Goal: Transaction & Acquisition: Purchase product/service

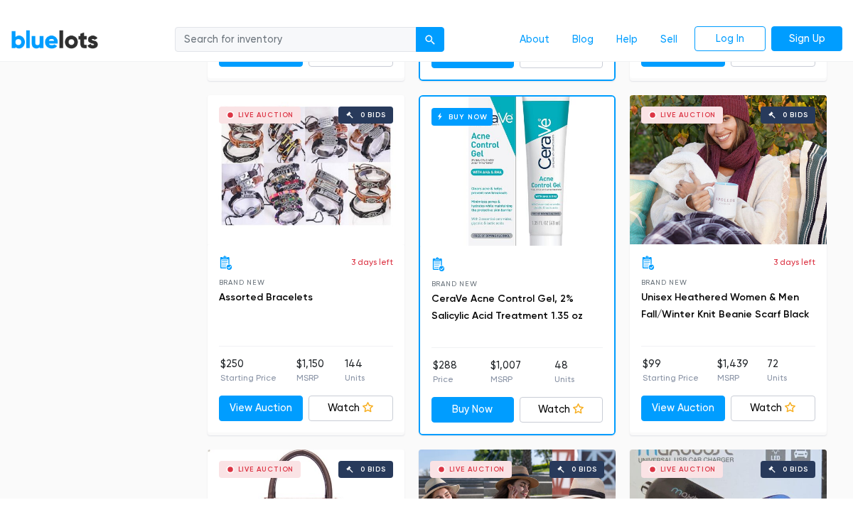
scroll to position [1949, 0]
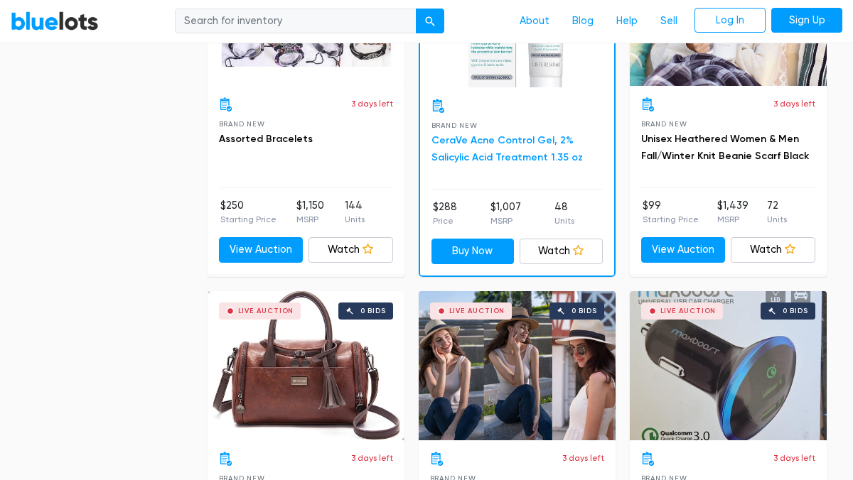
click at [478, 152] on link "CeraVe Acne Control Gel, 2% Salicylic Acid Treatment 1.35 oz" at bounding box center [506, 148] width 151 height 29
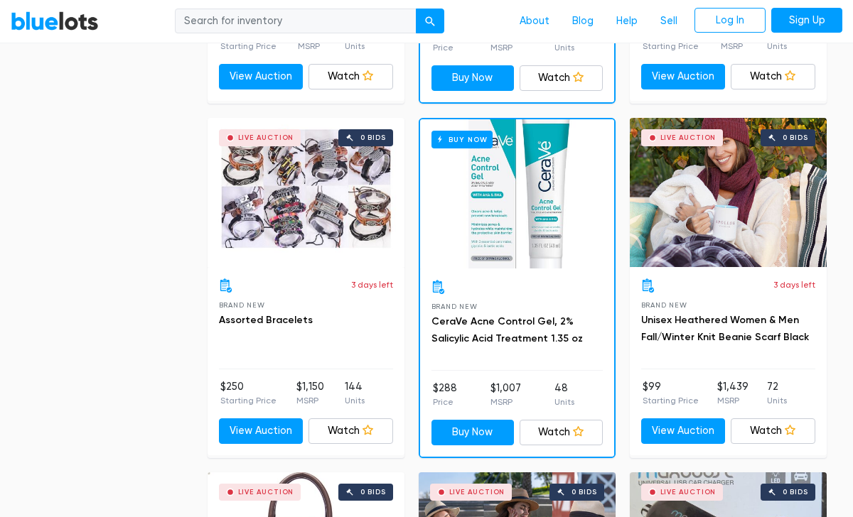
scroll to position [1769, 0]
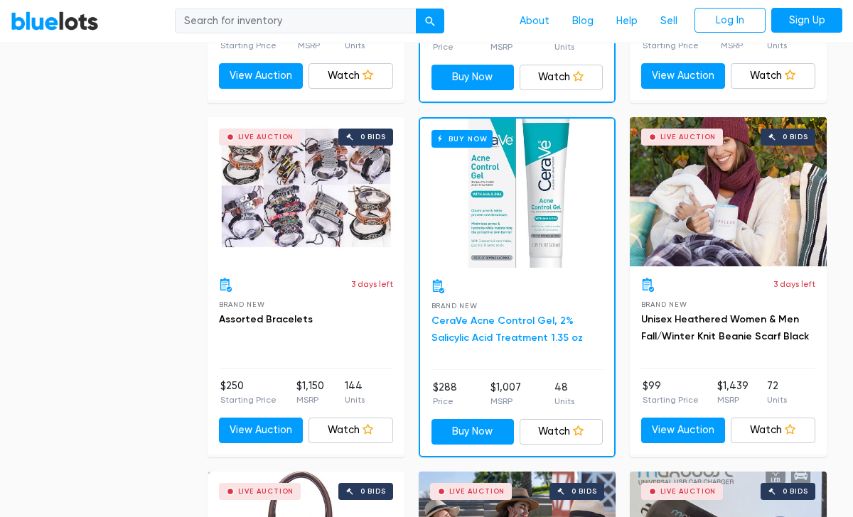
click at [485, 316] on link "CeraVe Acne Control Gel, 2% Salicylic Acid Treatment 1.35 oz" at bounding box center [506, 329] width 151 height 29
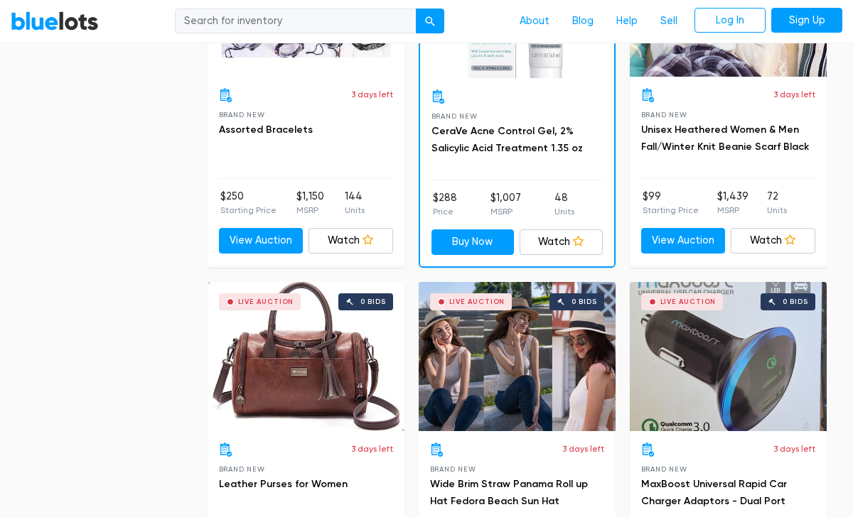
scroll to position [1951, 0]
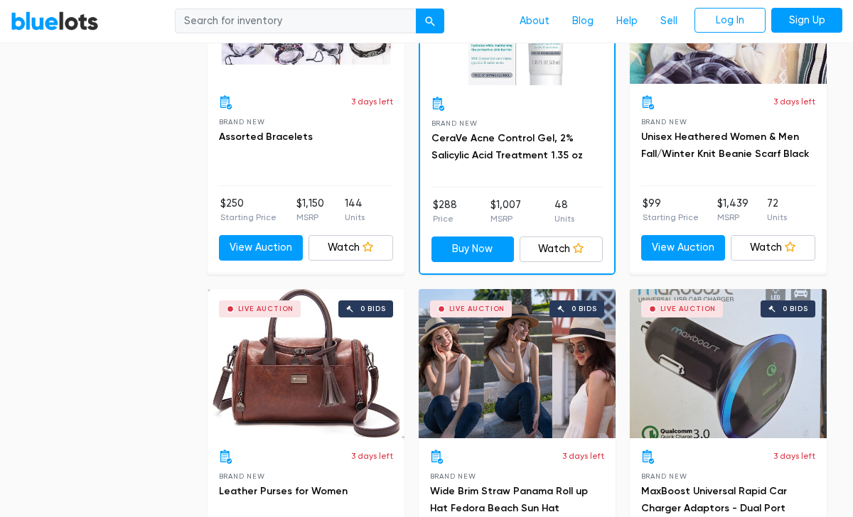
click at [493, 145] on h3 "CeraVe Acne Control Gel, 2% Salicylic Acid Treatment 1.35 oz" at bounding box center [516, 147] width 171 height 34
click at [500, 137] on link "CeraVe Acne Control Gel, 2% Salicylic Acid Treatment 1.35 oz" at bounding box center [506, 146] width 151 height 29
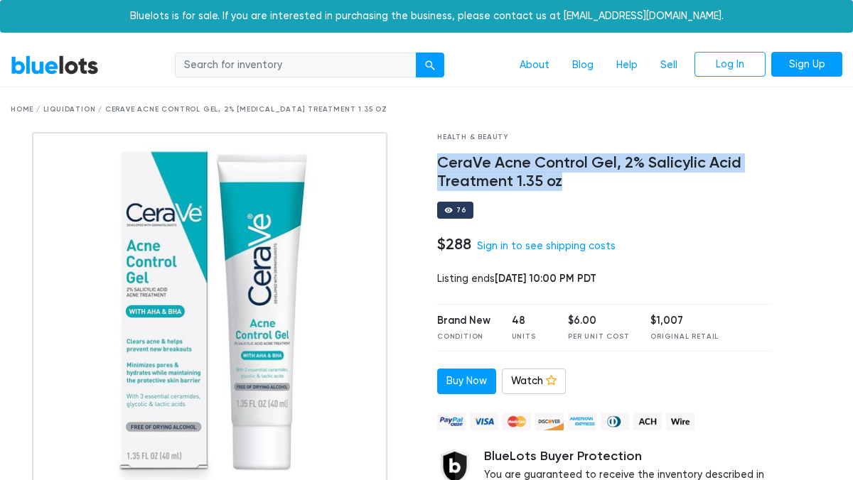
drag, startPoint x: 561, startPoint y: 182, endPoint x: 441, endPoint y: 161, distance: 122.7
click at [441, 161] on h4 "CeraVe Acne Control Gel, 2% Salicylic Acid Treatment 1.35 oz" at bounding box center [604, 172] width 334 height 37
copy h4 "CeraVe Acne Control Gel, 2% Salicylic Acid Treatment 1.35 oz"
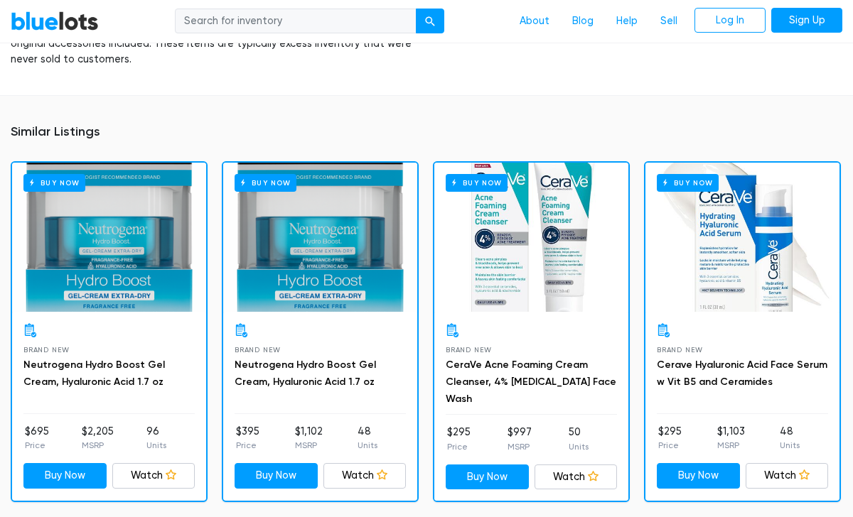
scroll to position [921, 0]
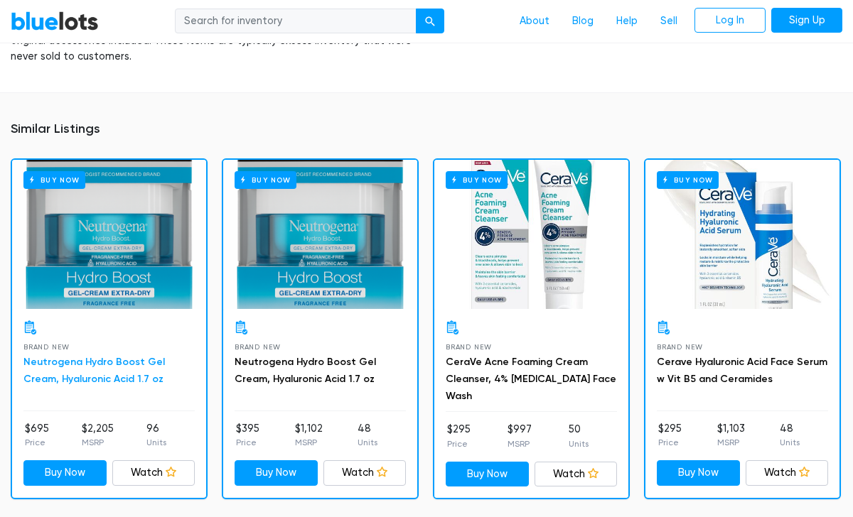
click at [122, 356] on link "Neutrogena Hydro Boost Gel Cream, Hyaluronic Acid 1.7 oz" at bounding box center [93, 370] width 141 height 29
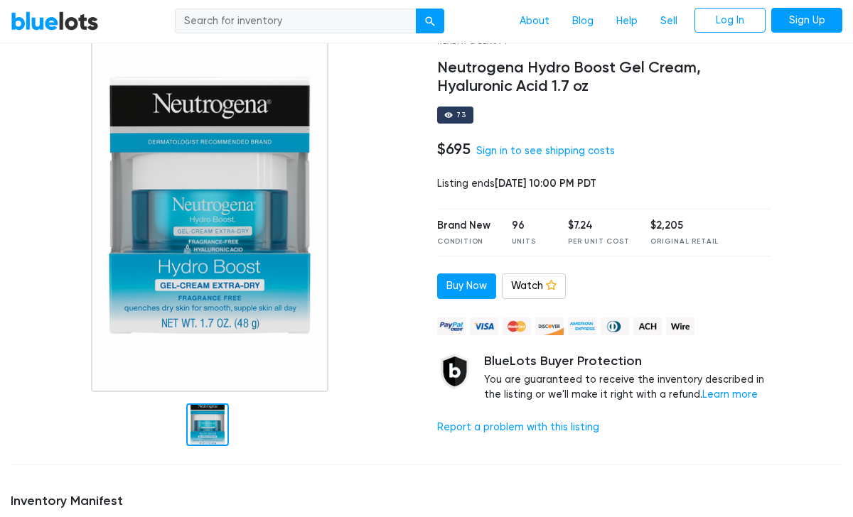
scroll to position [41, 0]
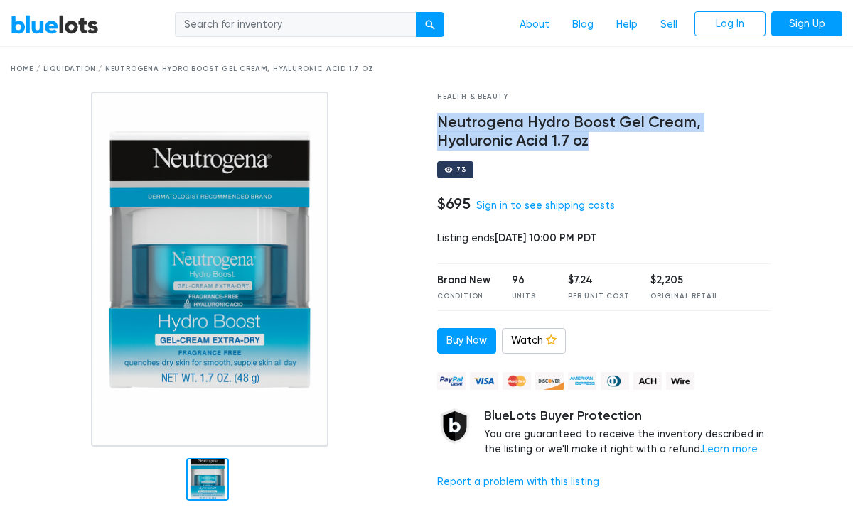
drag, startPoint x: 441, startPoint y: 121, endPoint x: 615, endPoint y: 132, distance: 174.5
click at [615, 132] on h4 "Neutrogena Hydro Boost Gel Cream, Hyaluronic Acid 1.7 oz" at bounding box center [604, 132] width 334 height 37
copy h4 "Neutrogena Hydro Boost Gel Cream, Hyaluronic Acid 1.7 oz"
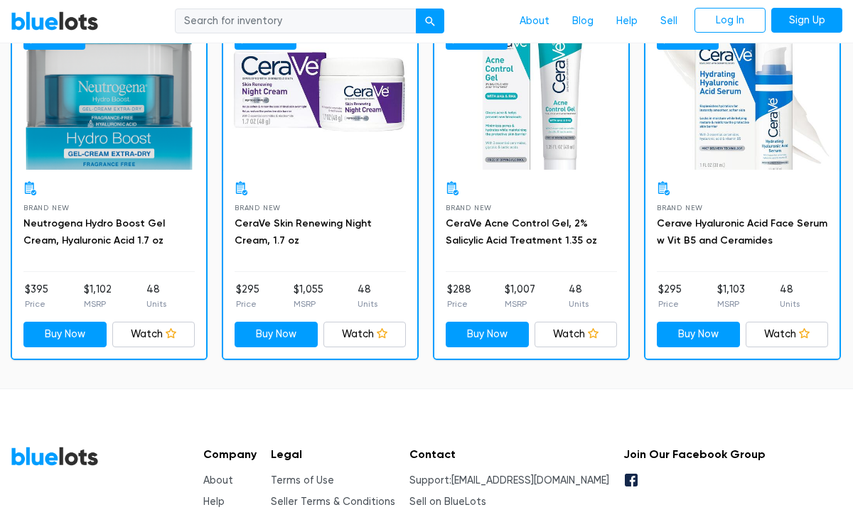
scroll to position [1028, 0]
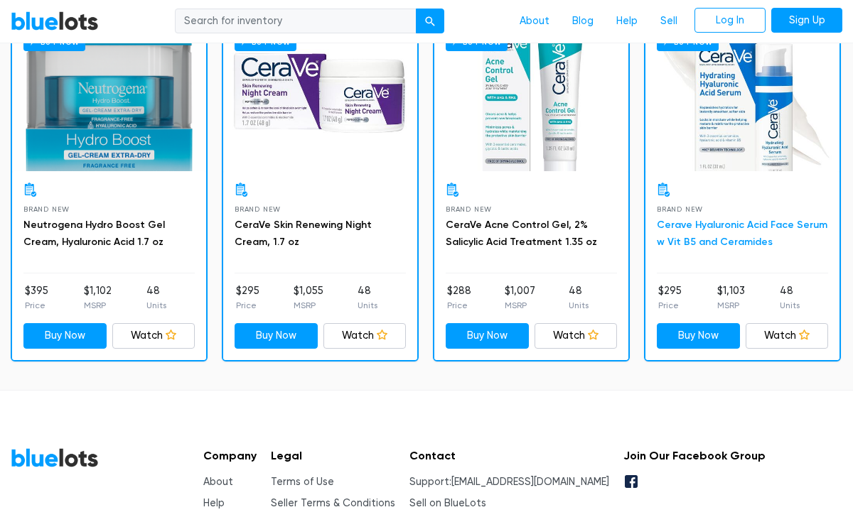
click at [698, 239] on link "Cerave Hyaluronic Acid Face Serum w Vit B5 and Ceramides" at bounding box center [742, 233] width 171 height 29
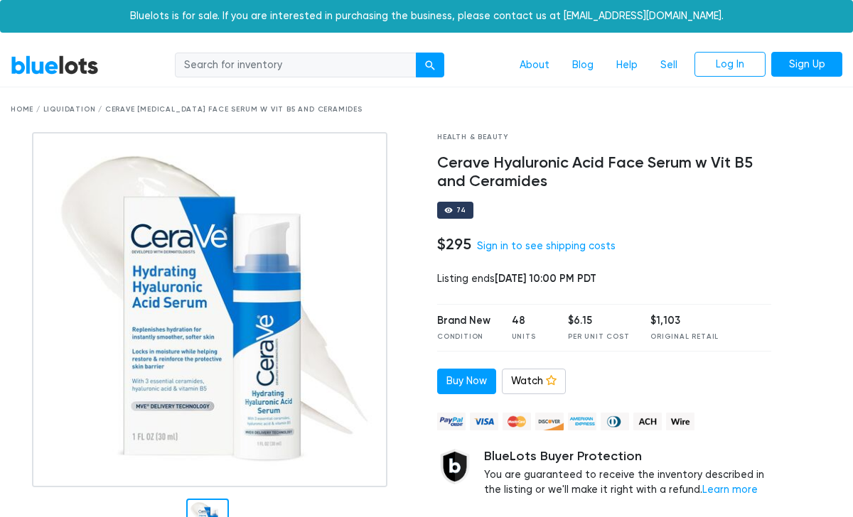
click at [74, 55] on link "BlueLots" at bounding box center [55, 65] width 88 height 21
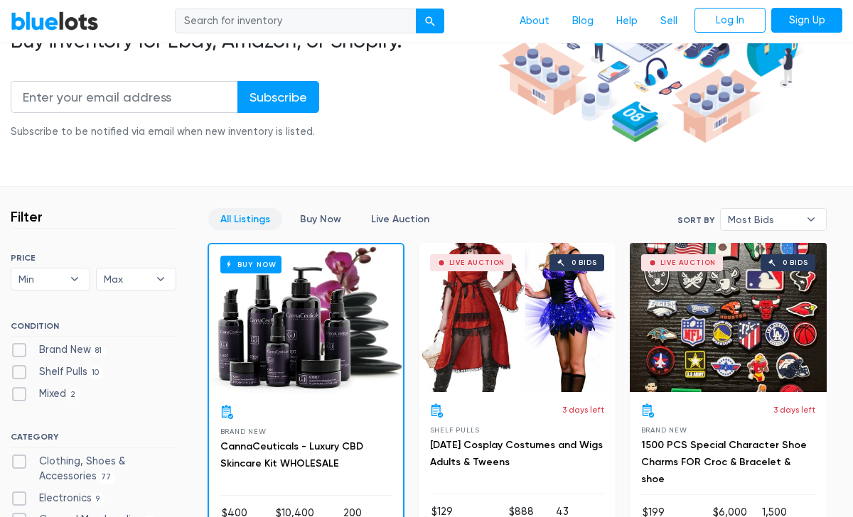
scroll to position [316, 0]
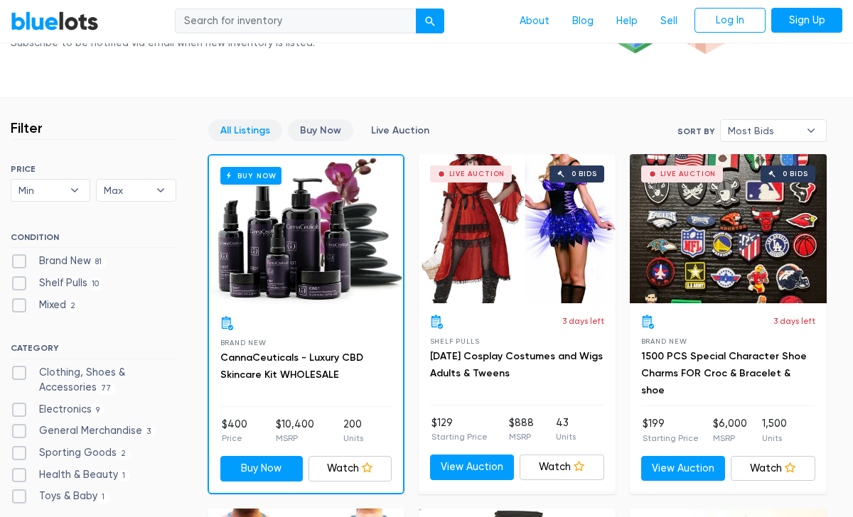
click at [328, 124] on link "Buy Now" at bounding box center [320, 130] width 65 height 22
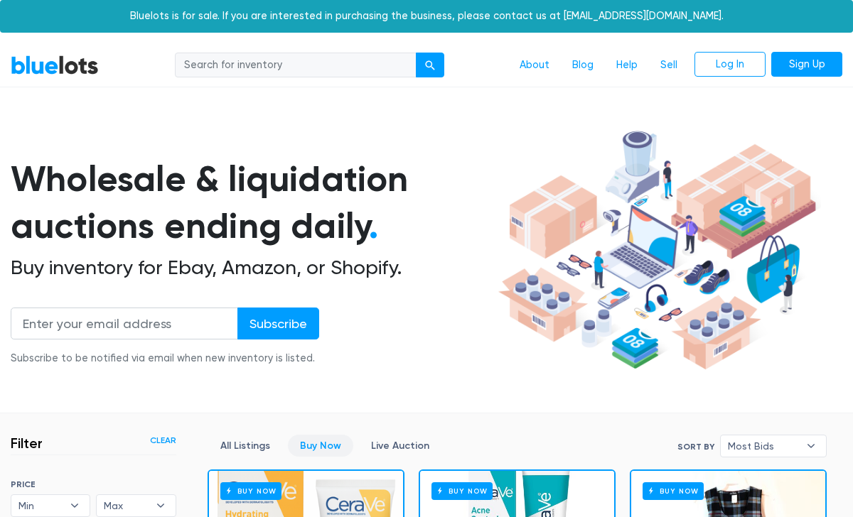
scroll to position [375, 0]
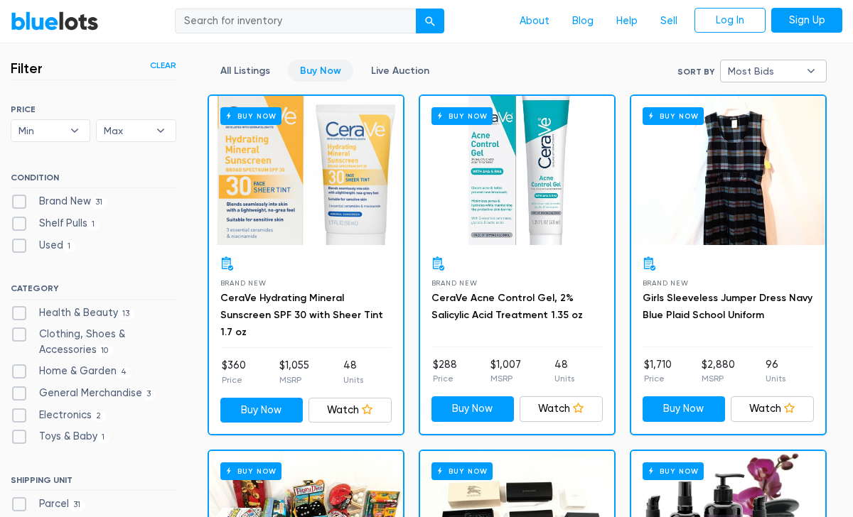
click at [760, 64] on span "Most Bids" at bounding box center [763, 70] width 71 height 21
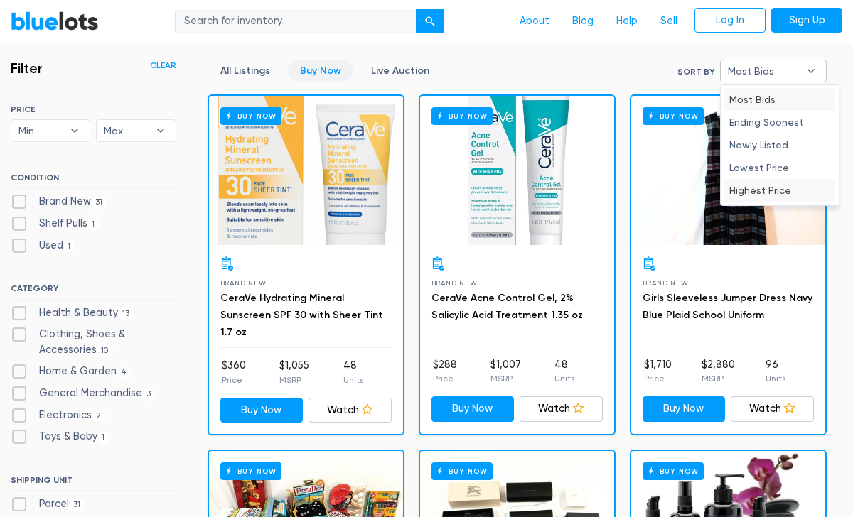
click at [769, 182] on li "Highest Price" at bounding box center [779, 190] width 111 height 23
select select "highest_price"
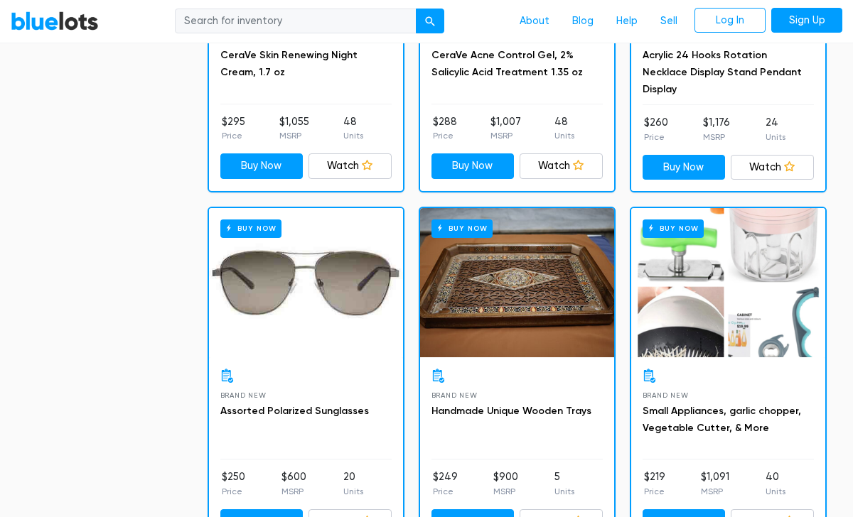
scroll to position [2891, 0]
